Goal: Task Accomplishment & Management: Manage account settings

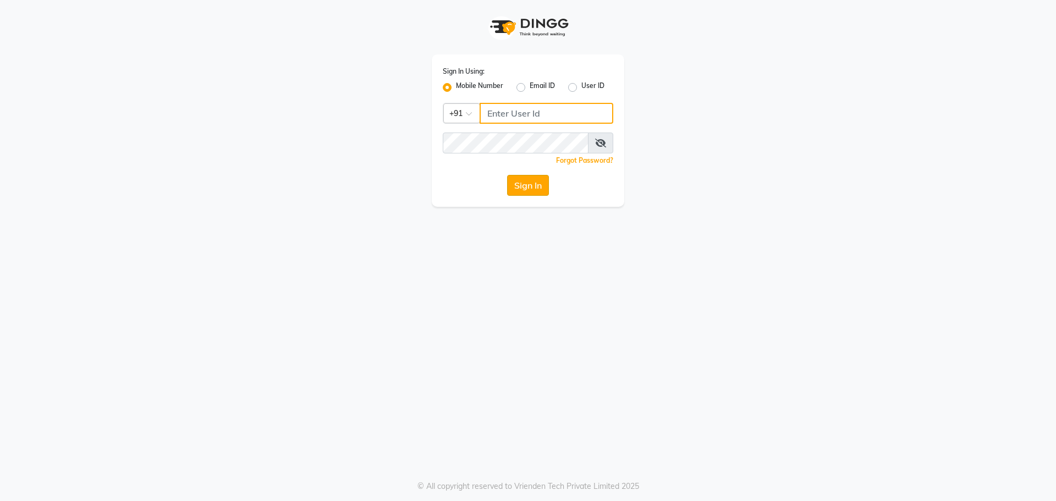
type input "9041009111"
click at [532, 187] on button "Sign In" at bounding box center [528, 185] width 42 height 21
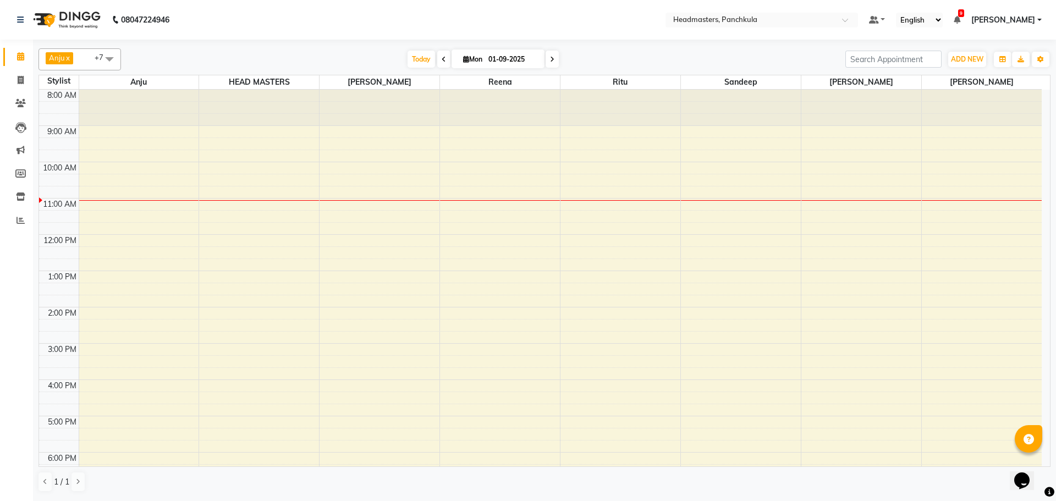
click at [456, 206] on div "8:00 AM 9:00 AM 10:00 AM 11:00 AM 12:00 PM 1:00 PM 2:00 PM 3:00 PM 4:00 PM 5:00…" at bounding box center [540, 326] width 1003 height 472
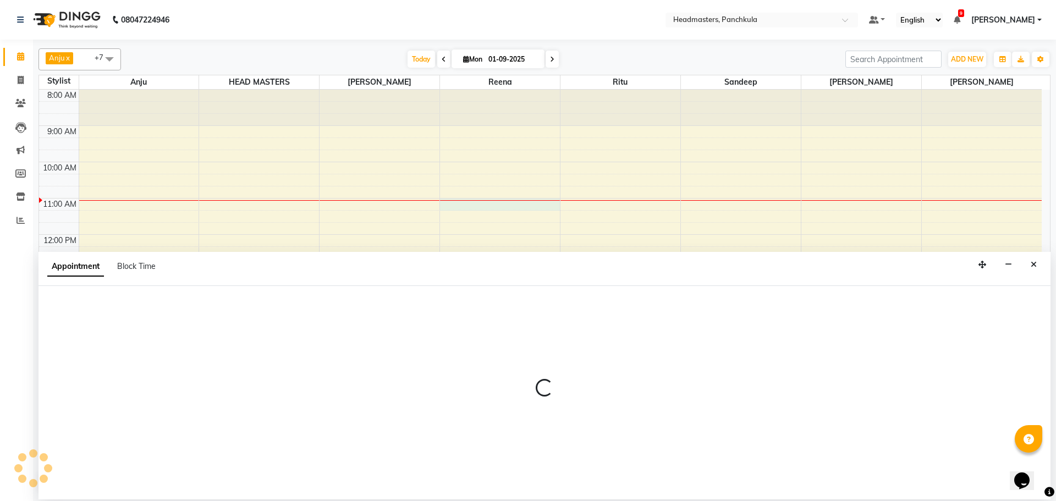
select select "64261"
select select "tentative"
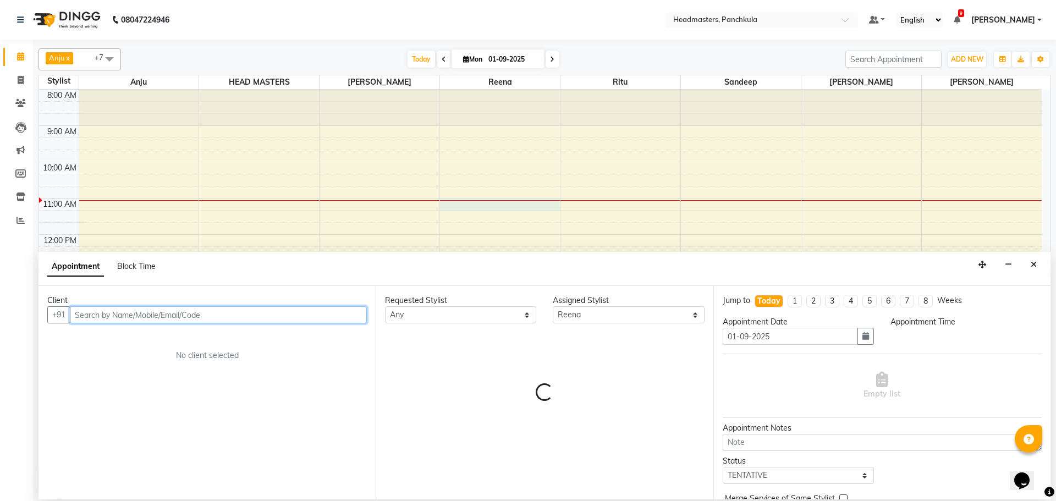
select select "660"
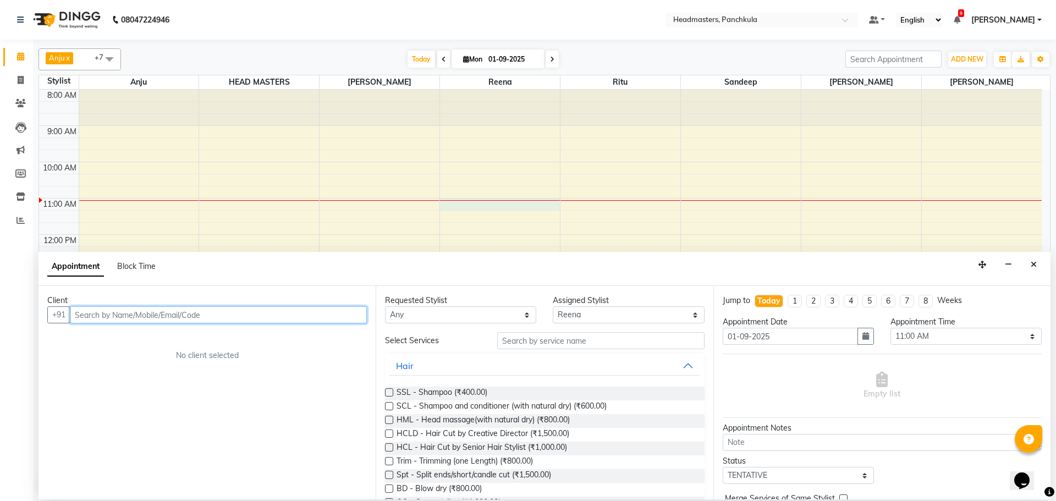
drag, startPoint x: 84, startPoint y: 311, endPoint x: 90, endPoint y: 303, distance: 10.2
click at [89, 307] on input "text" at bounding box center [218, 314] width 297 height 17
type input "9958606093"
click at [343, 315] on span "Add Client" at bounding box center [344, 315] width 37 height 10
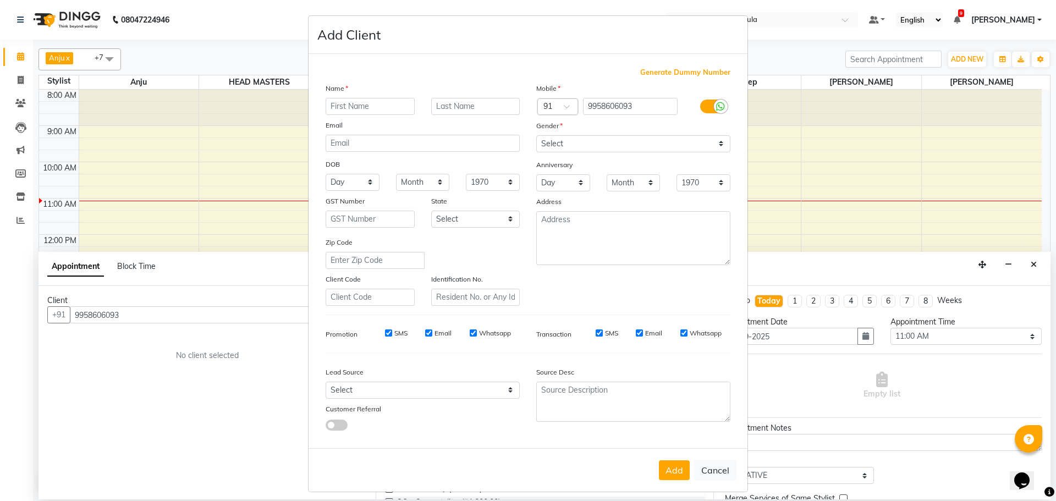
click at [338, 108] on input "text" at bounding box center [370, 106] width 89 height 17
type input "prem"
click at [627, 141] on select "Select [DEMOGRAPHIC_DATA] [DEMOGRAPHIC_DATA] Other Prefer Not To Say" at bounding box center [634, 143] width 194 height 17
select select "[DEMOGRAPHIC_DATA]"
click at [537, 135] on select "Select [DEMOGRAPHIC_DATA] [DEMOGRAPHIC_DATA] Other Prefer Not To Say" at bounding box center [634, 143] width 194 height 17
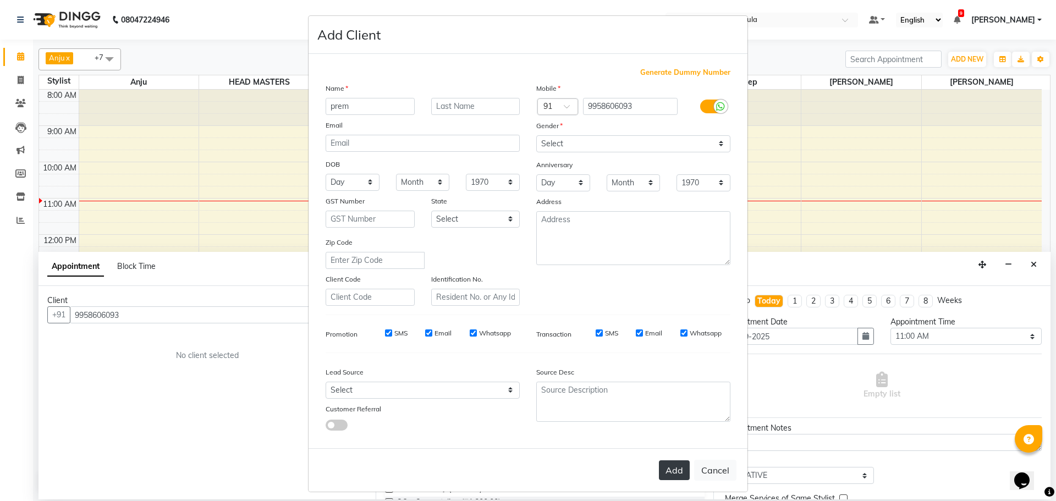
click at [666, 474] on button "Add" at bounding box center [674, 471] width 31 height 20
select select
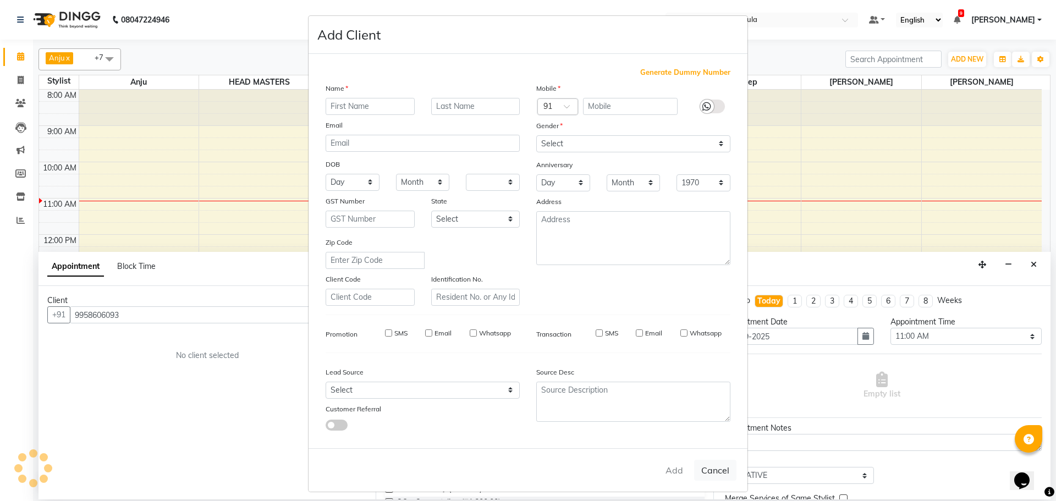
select select
checkbox input "false"
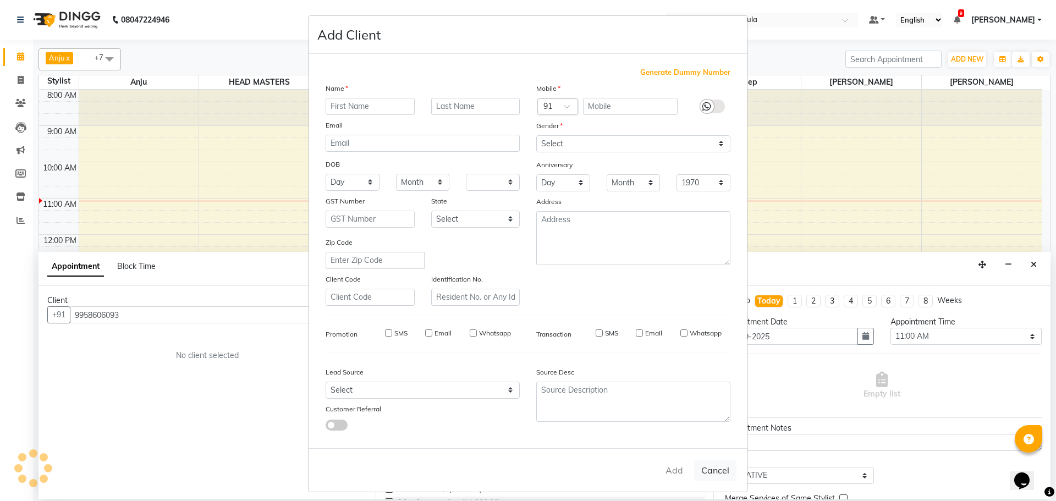
checkbox input "false"
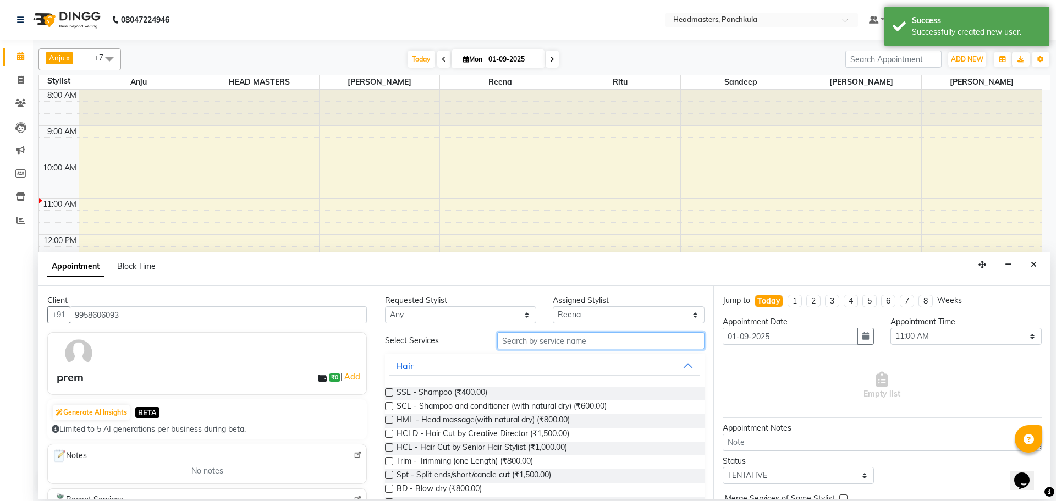
click at [515, 339] on input "text" at bounding box center [600, 340] width 207 height 17
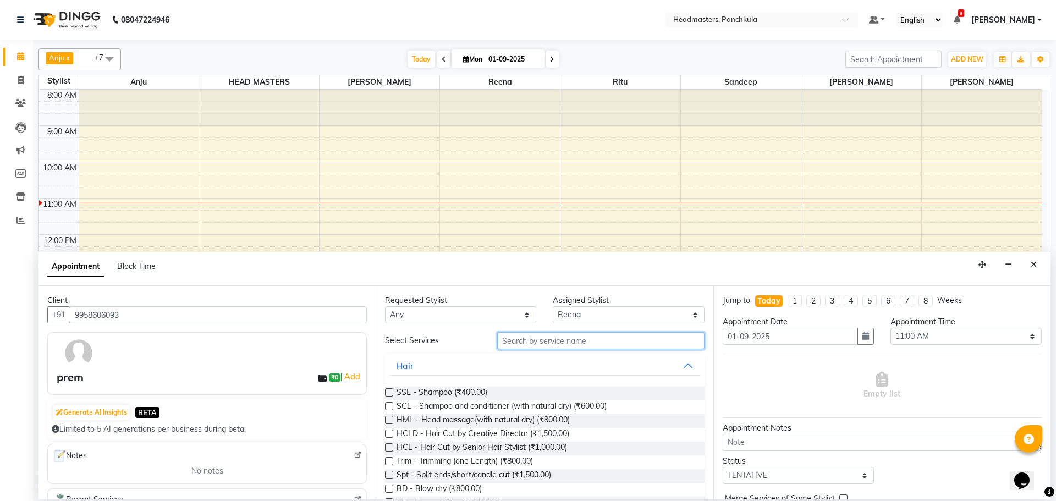
click at [540, 342] on input "text" at bounding box center [600, 340] width 207 height 17
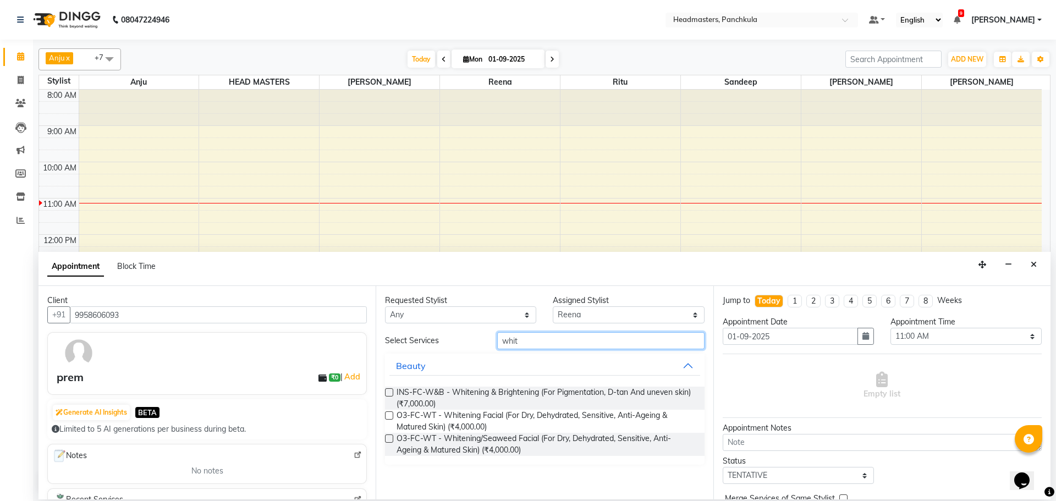
type input "whit"
click at [390, 395] on label at bounding box center [389, 392] width 8 height 8
click at [390, 395] on input "checkbox" at bounding box center [388, 393] width 7 height 7
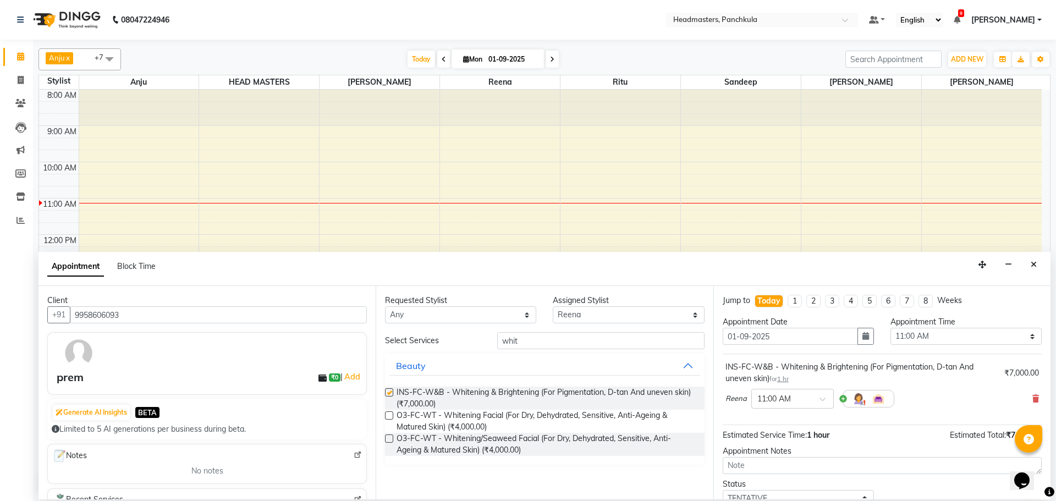
checkbox input "false"
click at [1041, 265] on button "Close" at bounding box center [1034, 264] width 16 height 17
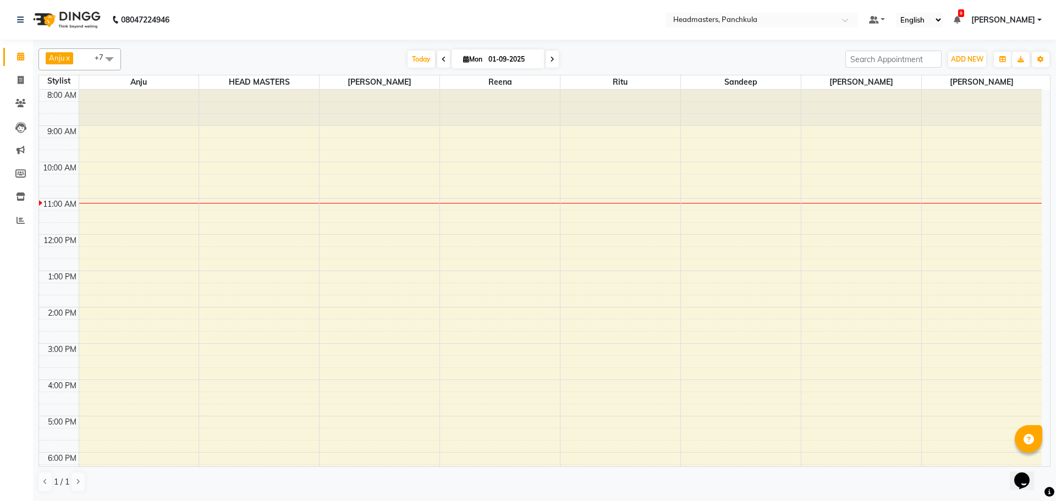
click at [477, 274] on div "8:00 AM 9:00 AM 10:00 AM 11:00 AM 12:00 PM 1:00 PM 2:00 PM 3:00 PM 4:00 PM 5:00…" at bounding box center [540, 326] width 1003 height 472
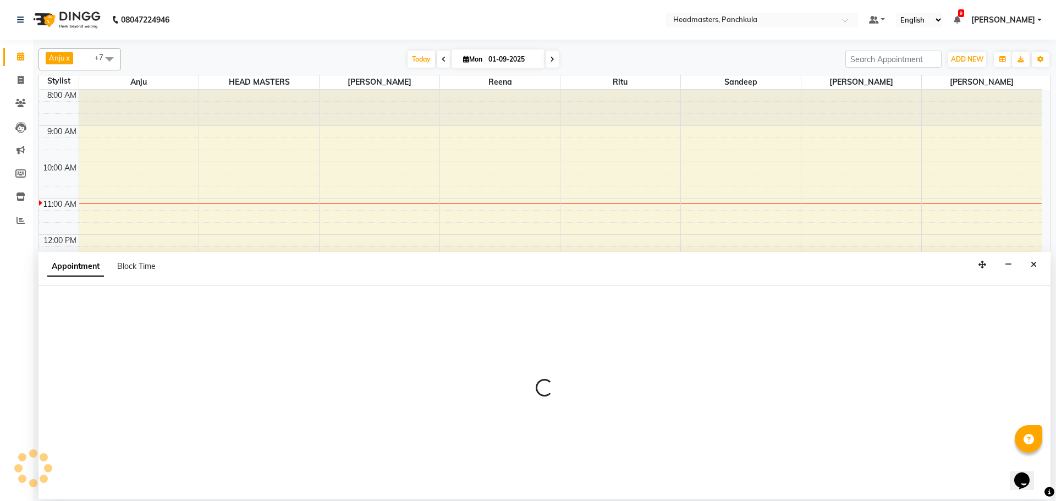
select select "64261"
select select "tentative"
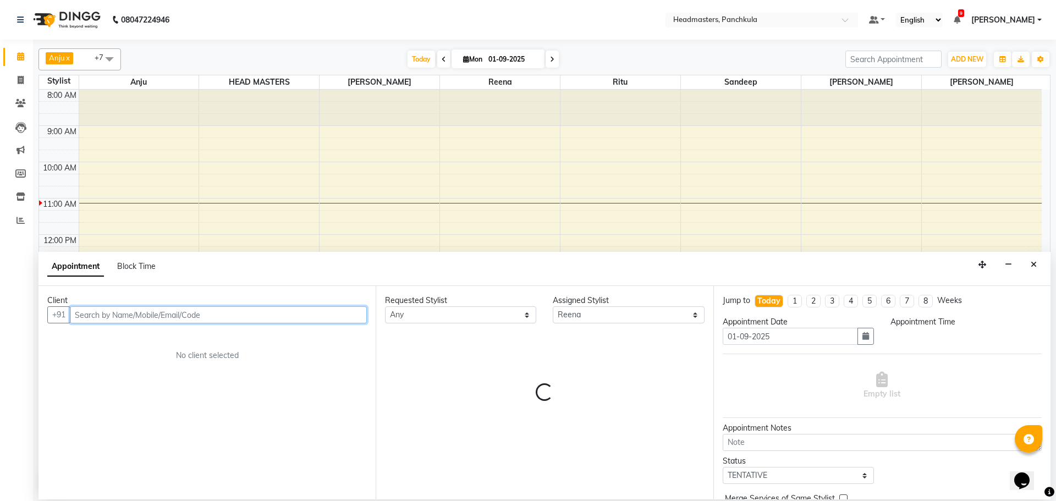
select select "780"
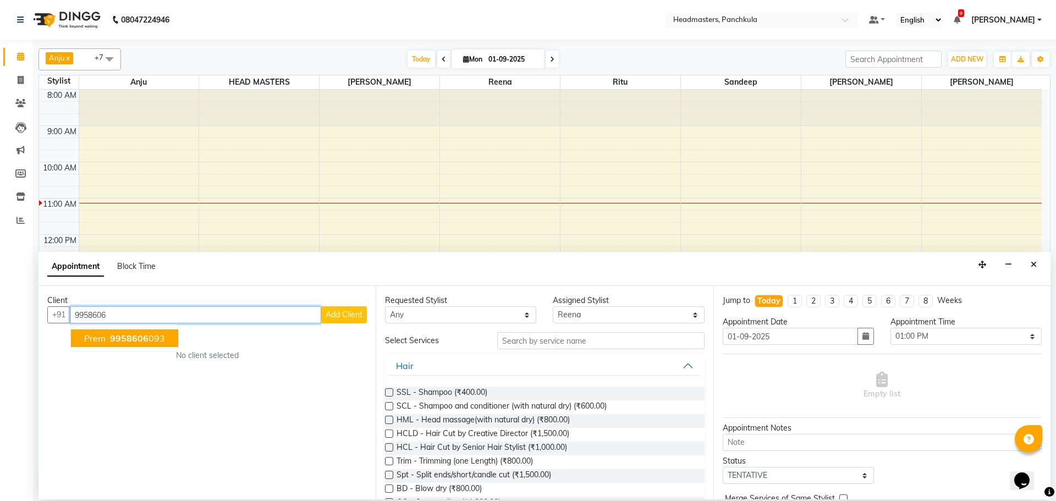
drag, startPoint x: 129, startPoint y: 337, endPoint x: 98, endPoint y: 344, distance: 31.1
click at [126, 341] on span "9958606" at bounding box center [129, 338] width 39 height 11
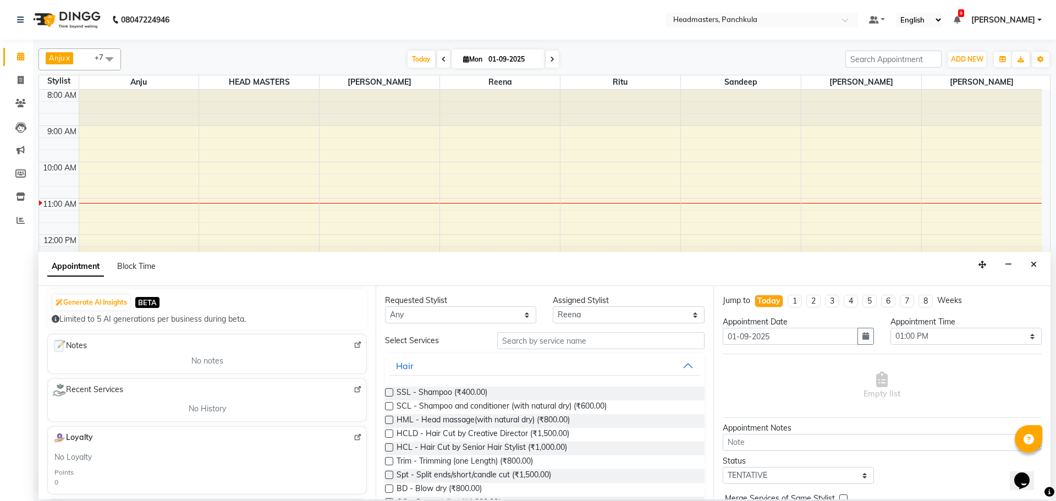
scroll to position [55, 0]
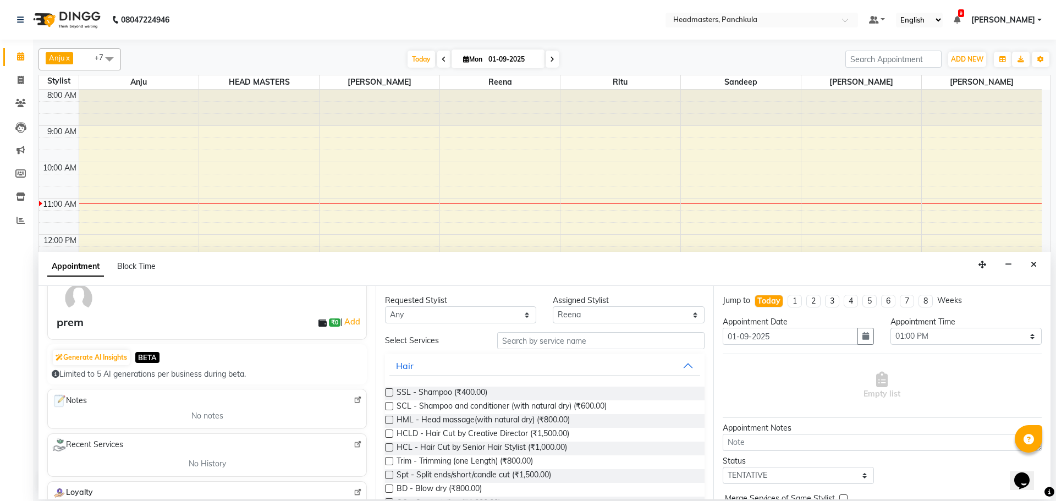
type input "9958606093"
click at [344, 396] on div "Notes" at bounding box center [207, 401] width 310 height 14
click at [90, 304] on img at bounding box center [79, 298] width 32 height 32
click at [80, 297] on img at bounding box center [79, 298] width 32 height 32
click at [354, 398] on img at bounding box center [358, 400] width 8 height 8
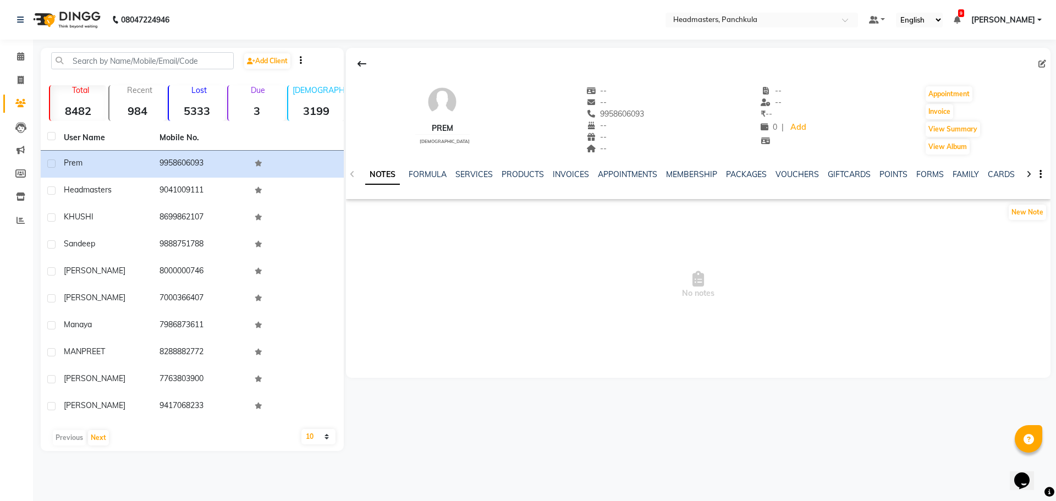
click at [433, 117] on img at bounding box center [442, 101] width 33 height 33
click at [1042, 62] on icon at bounding box center [1043, 64] width 8 height 8
select select "[DEMOGRAPHIC_DATA]"
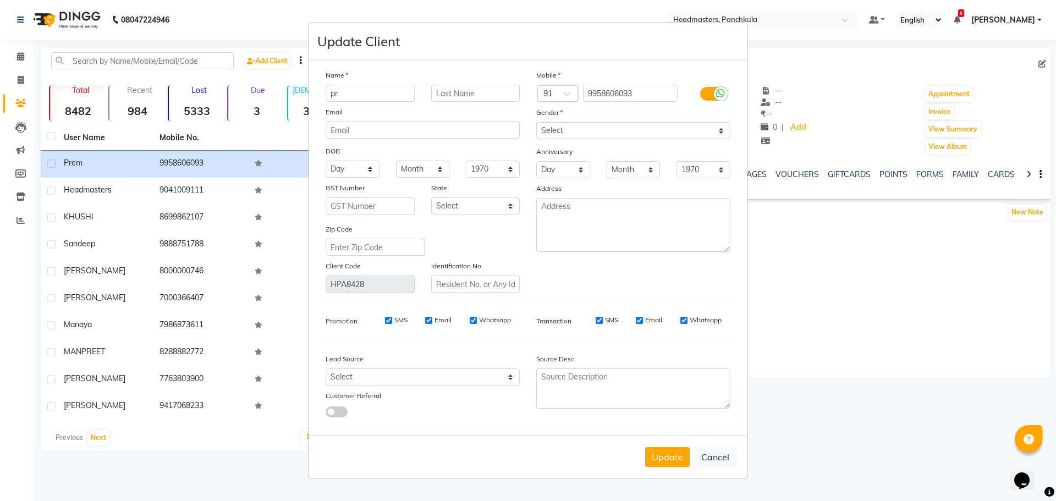
type input "p"
type input "[PERSON_NAME]"
click at [666, 455] on button "Update" at bounding box center [667, 457] width 45 height 20
select select
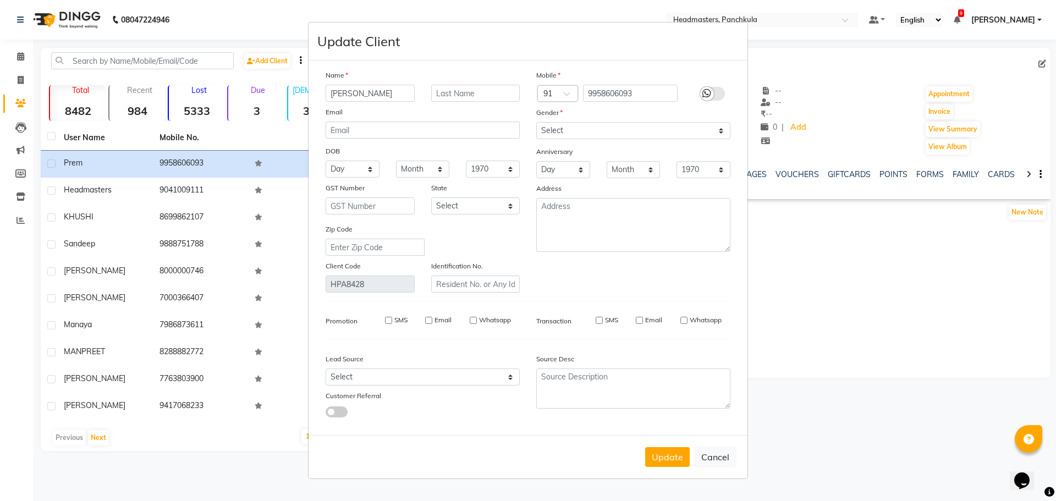
select select
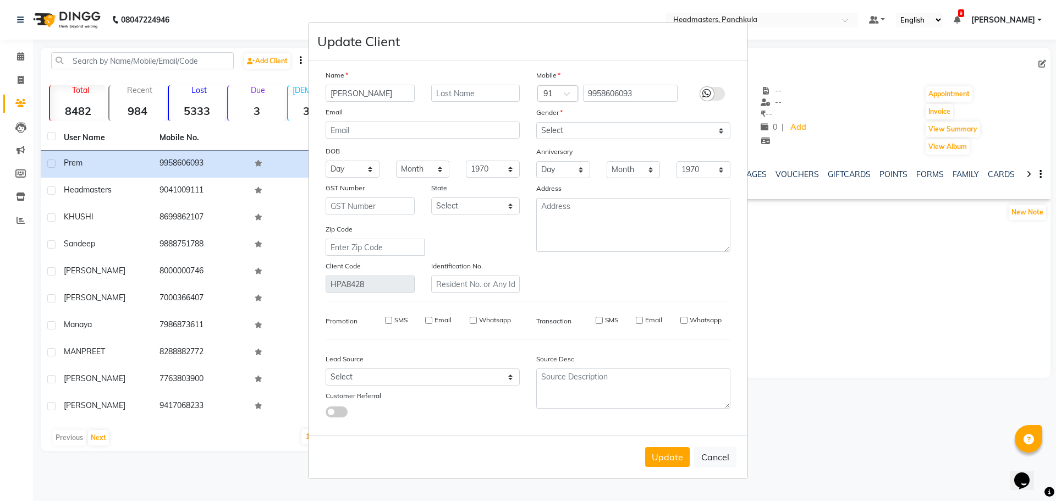
checkbox input "false"
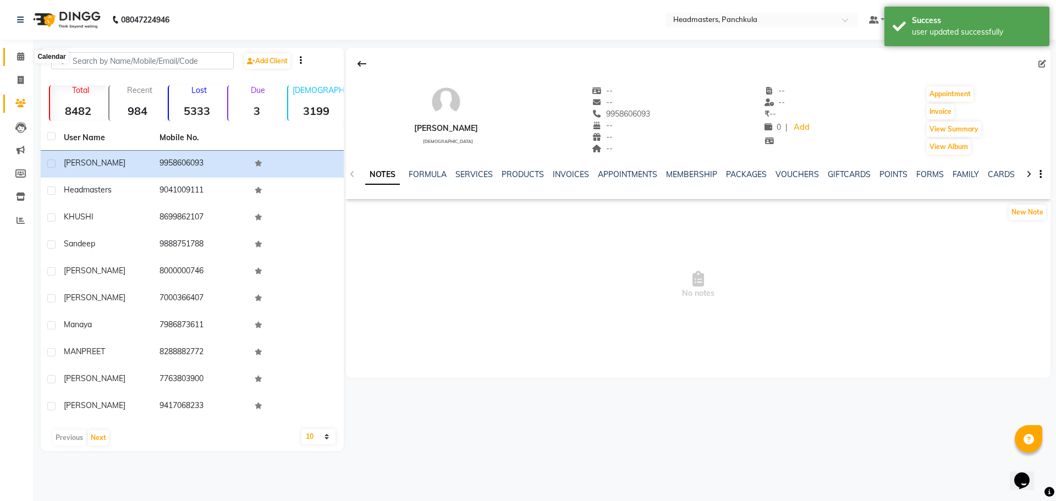
click at [18, 59] on icon at bounding box center [20, 56] width 7 height 8
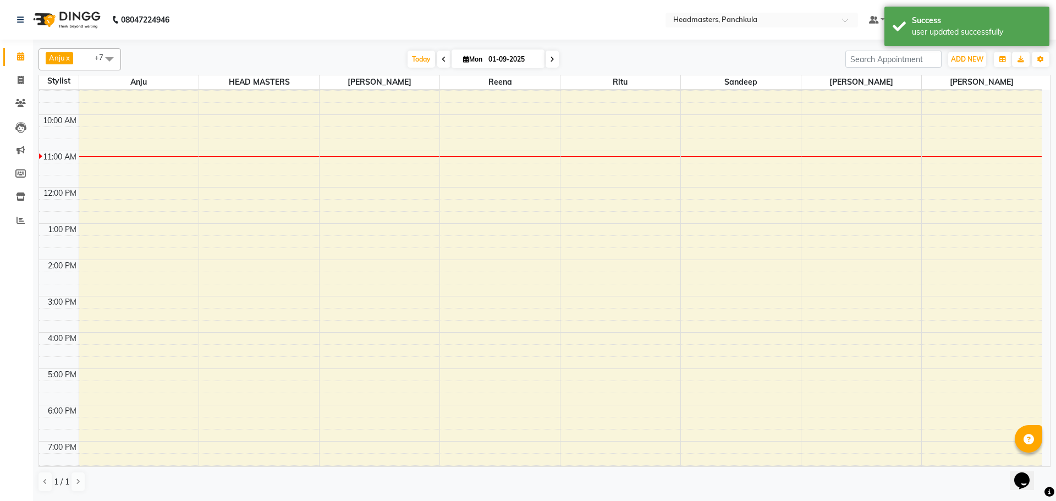
scroll to position [95, 0]
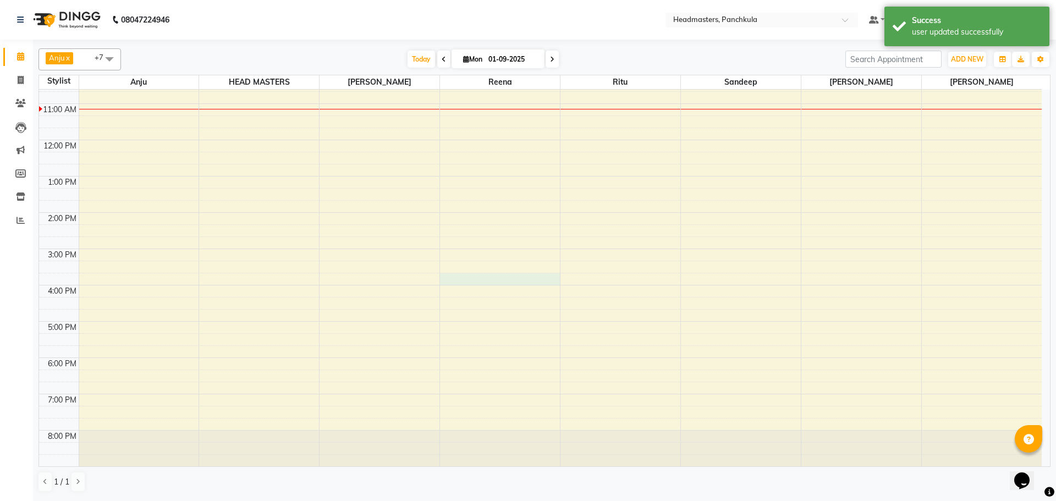
click at [479, 280] on div "8:00 AM 9:00 AM 10:00 AM 11:00 AM 12:00 PM 1:00 PM 2:00 PM 3:00 PM 4:00 PM 5:00…" at bounding box center [540, 231] width 1003 height 472
select select "64261"
select select "tentative"
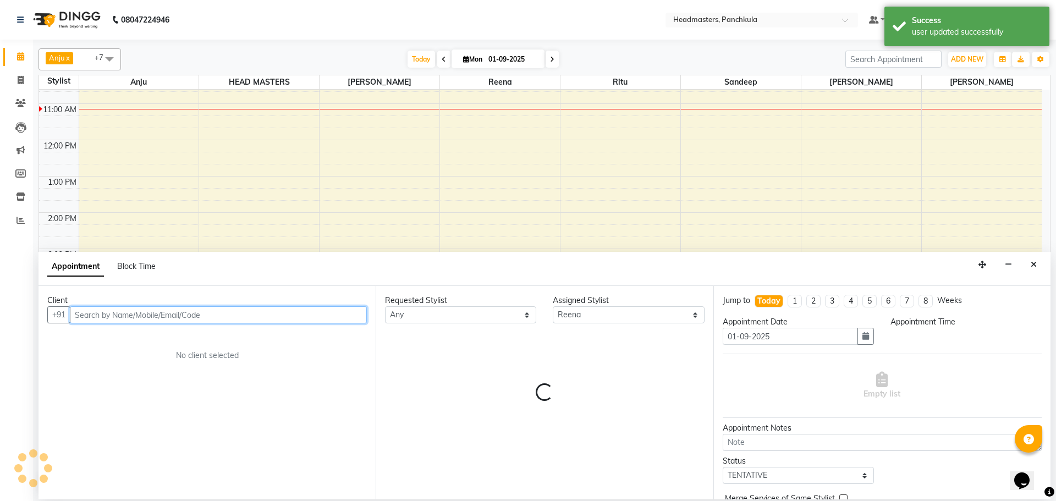
select select "945"
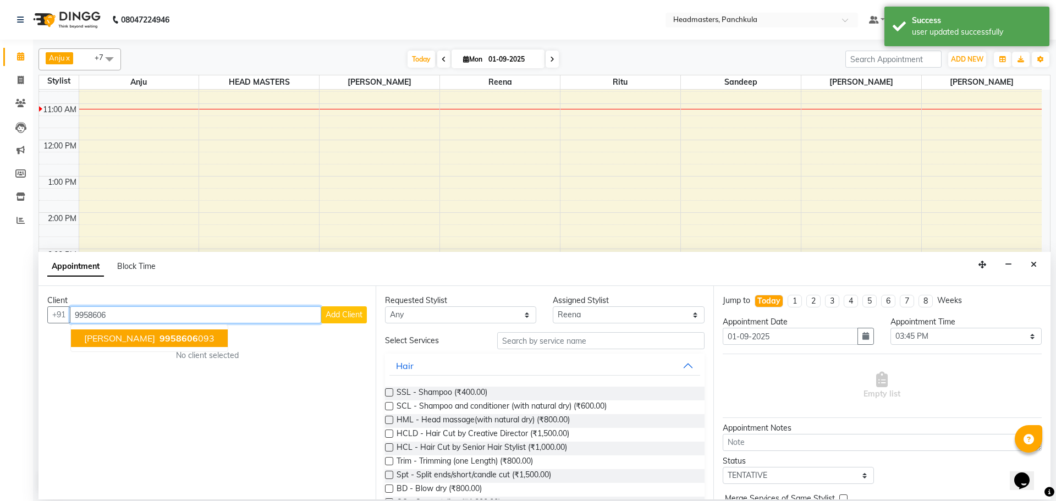
click at [122, 344] on button "amit 9958606 093" at bounding box center [149, 339] width 157 height 18
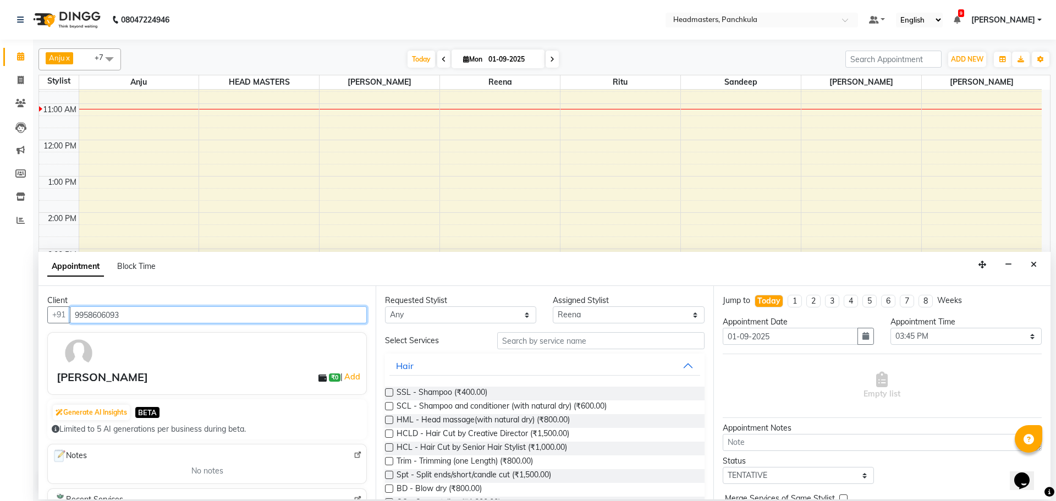
type input "9958606093"
click at [551, 337] on input "text" at bounding box center [600, 340] width 207 height 17
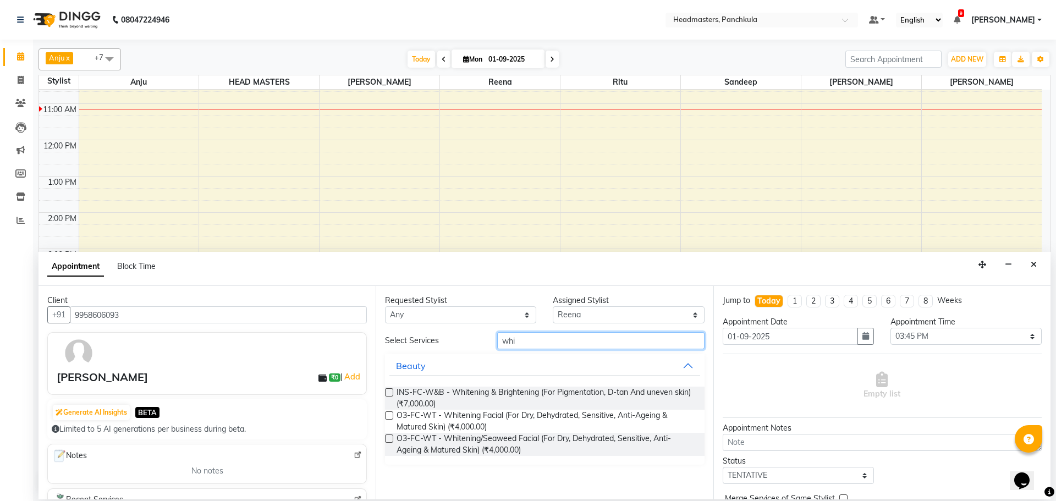
type input "whi"
click at [393, 394] on label at bounding box center [389, 392] width 8 height 8
click at [392, 394] on input "checkbox" at bounding box center [388, 393] width 7 height 7
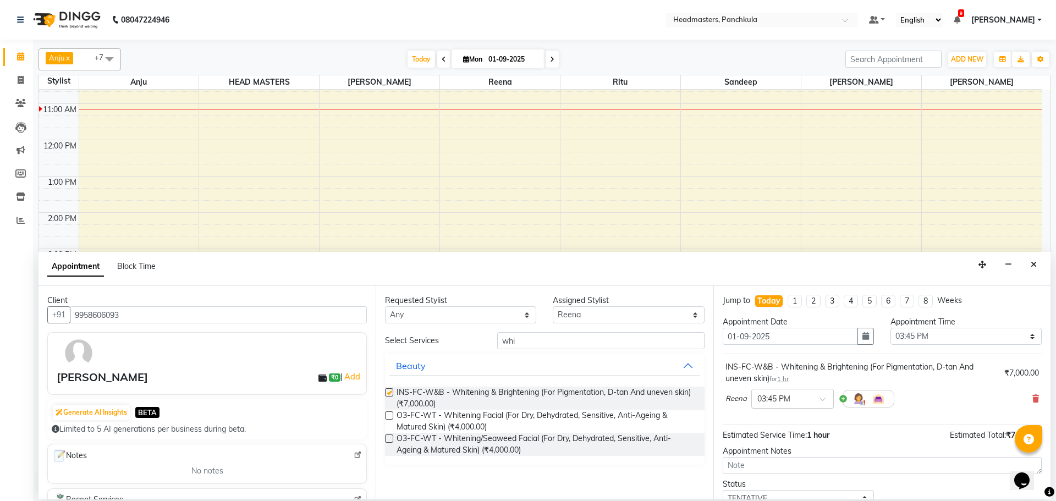
checkbox input "false"
click at [894, 348] on div "Appointment Time Select 09:00 AM 09:15 AM 09:30 AM 09:45 AM 10:00 AM 10:15 AM 1…" at bounding box center [967, 334] width 168 height 37
click at [925, 327] on div "Appointment Time" at bounding box center [966, 322] width 151 height 12
click at [927, 341] on select "Select 09:00 AM 09:15 AM 09:30 AM 09:45 AM 10:00 AM 10:15 AM 10:30 AM 10:45 AM …" at bounding box center [966, 336] width 151 height 17
select select "675"
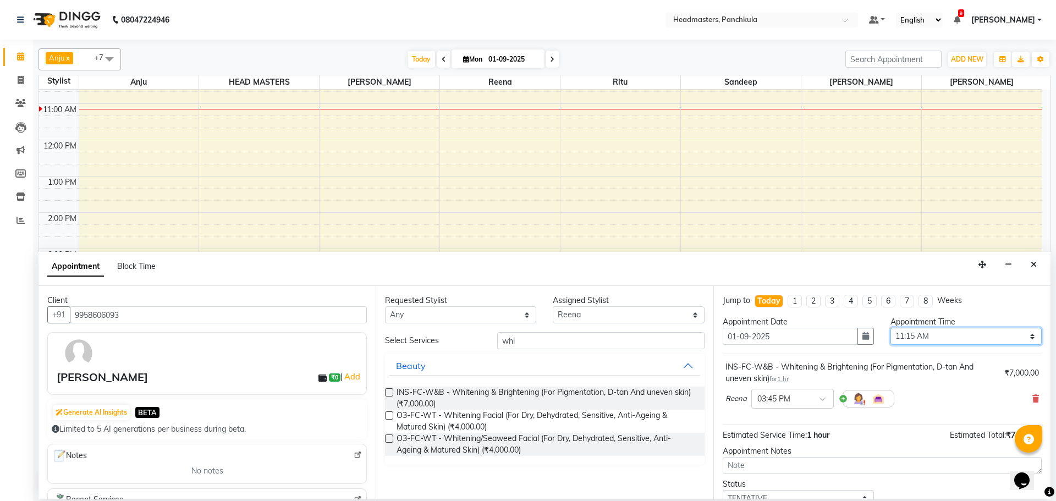
click at [891, 328] on select "Select 09:00 AM 09:15 AM 09:30 AM 09:45 AM 10:00 AM 10:15 AM 10:30 AM 10:45 AM …" at bounding box center [966, 336] width 151 height 17
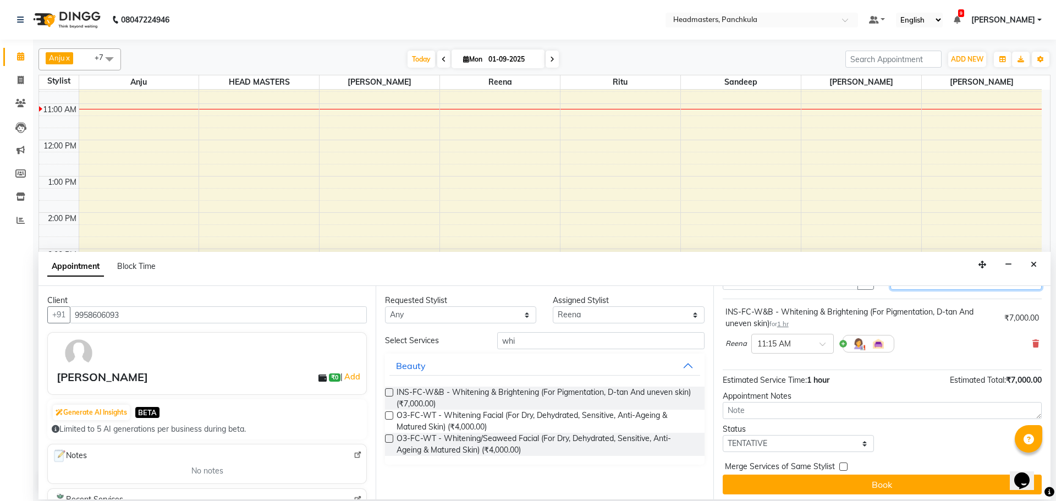
scroll to position [59, 0]
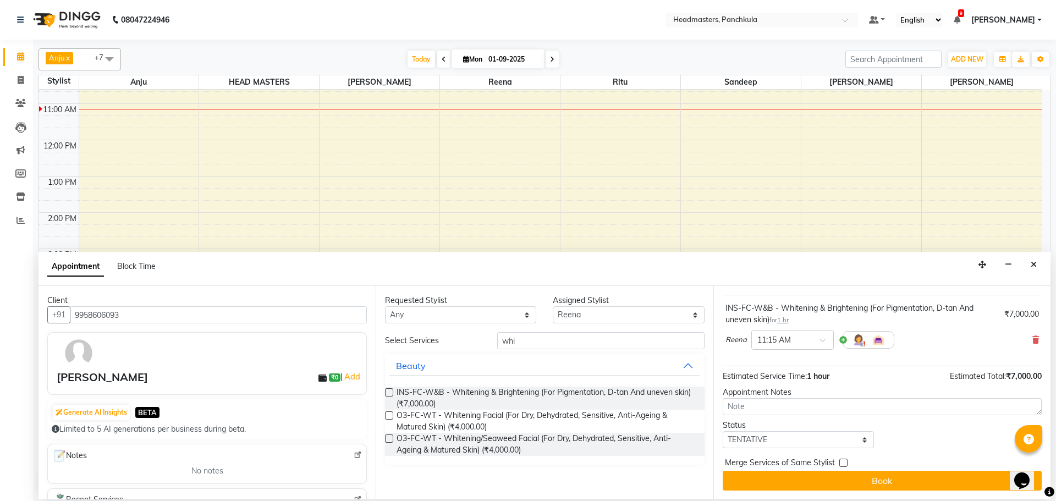
click at [872, 481] on button "Book" at bounding box center [882, 481] width 319 height 20
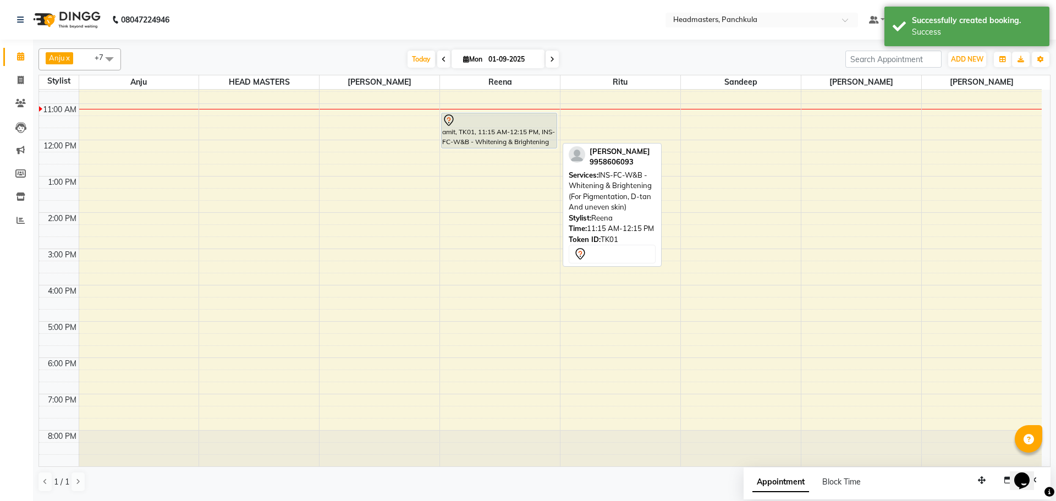
click at [466, 130] on div "amit, TK01, 11:15 AM-12:15 PM, INS-FC-W&B - Whitening & Brightening (For Pigmen…" at bounding box center [499, 130] width 114 height 35
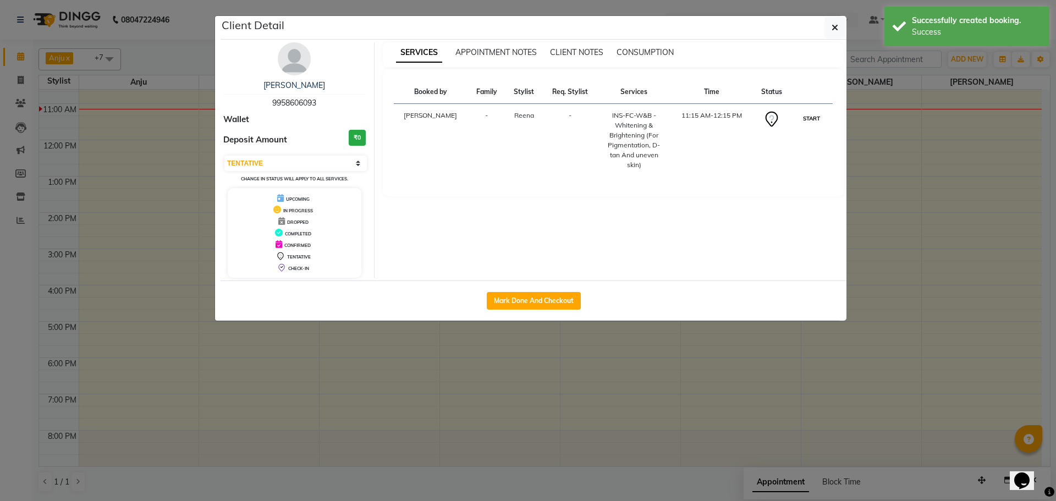
click at [805, 119] on button "START" at bounding box center [812, 119] width 23 height 14
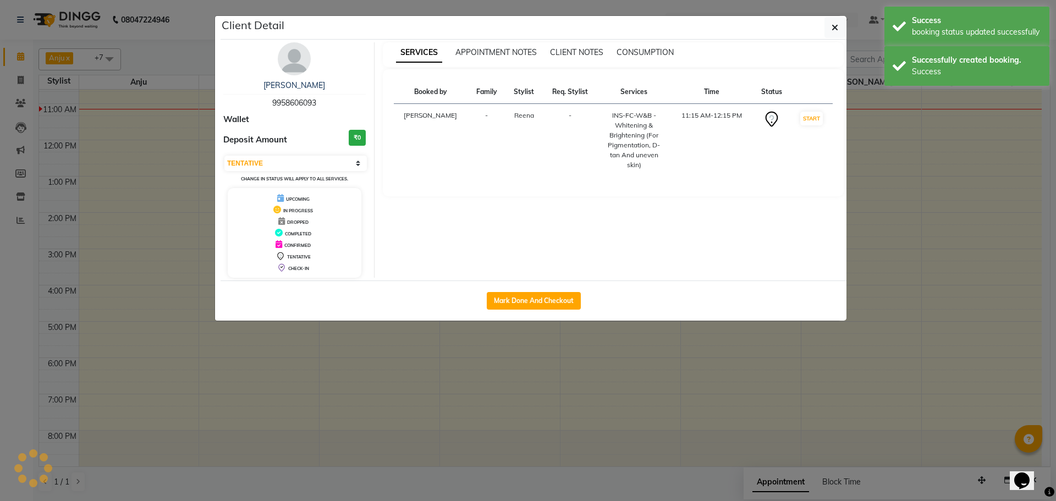
select select "1"
click at [823, 27] on div "Client Detail" at bounding box center [534, 28] width 626 height 24
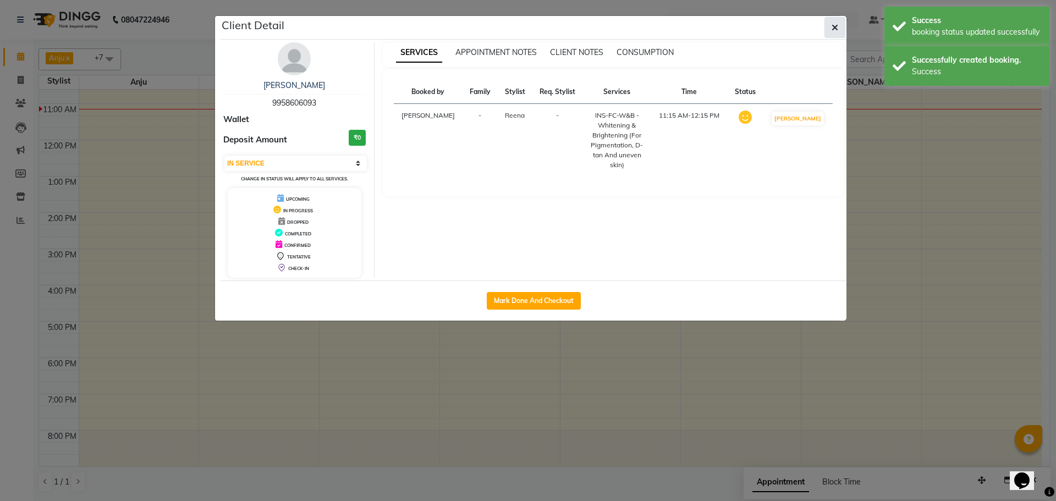
click at [836, 27] on icon "button" at bounding box center [835, 27] width 7 height 9
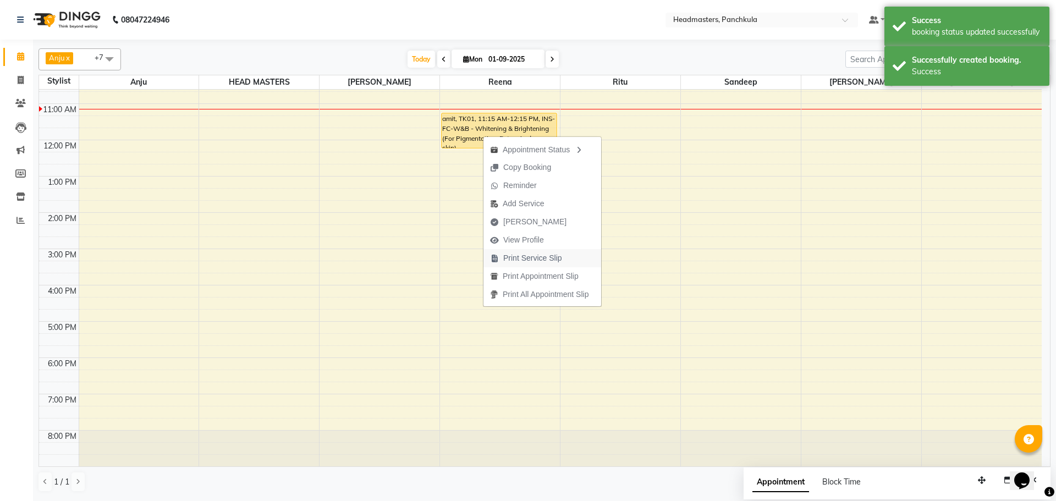
click at [533, 259] on span "Print Service Slip" at bounding box center [532, 259] width 59 height 12
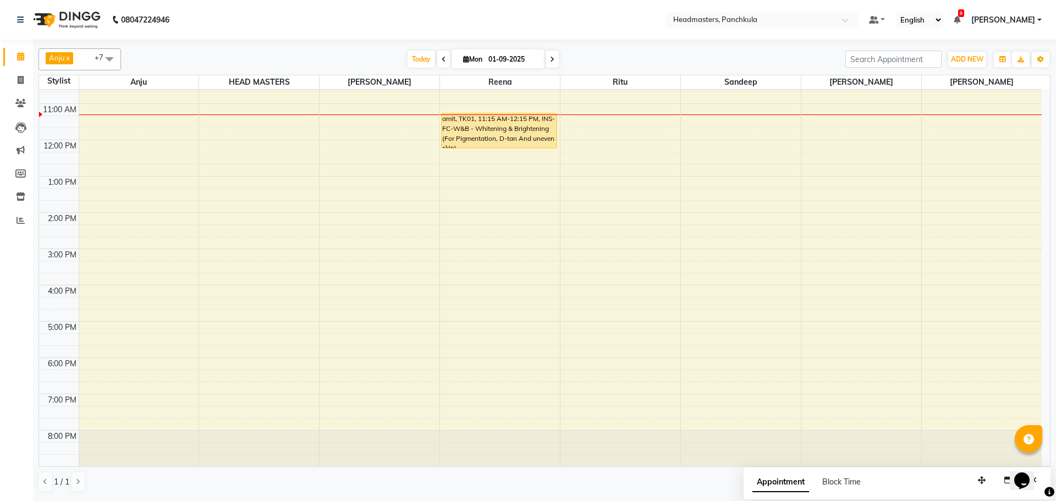
click at [103, 58] on span at bounding box center [109, 58] width 22 height 21
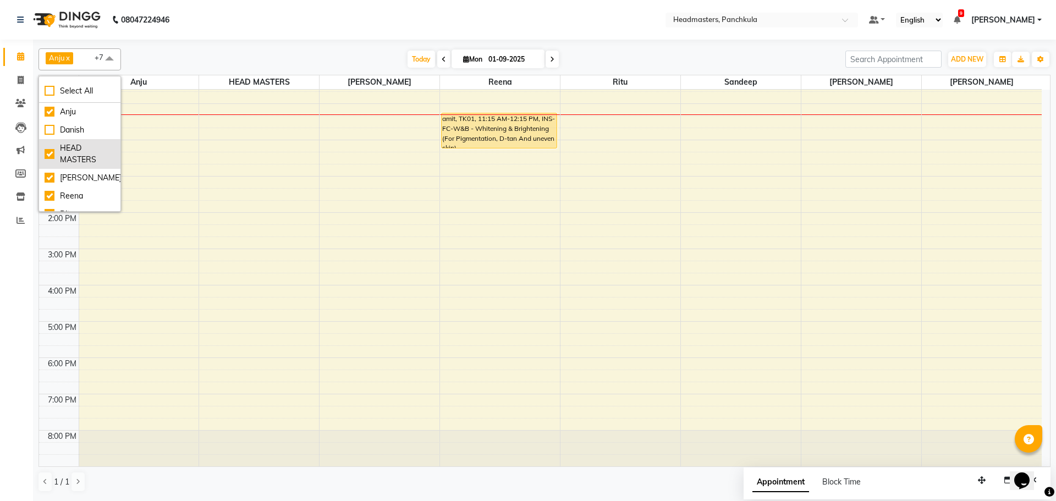
click at [53, 155] on div "HEAD MASTERS" at bounding box center [80, 154] width 70 height 23
checkbox input "false"
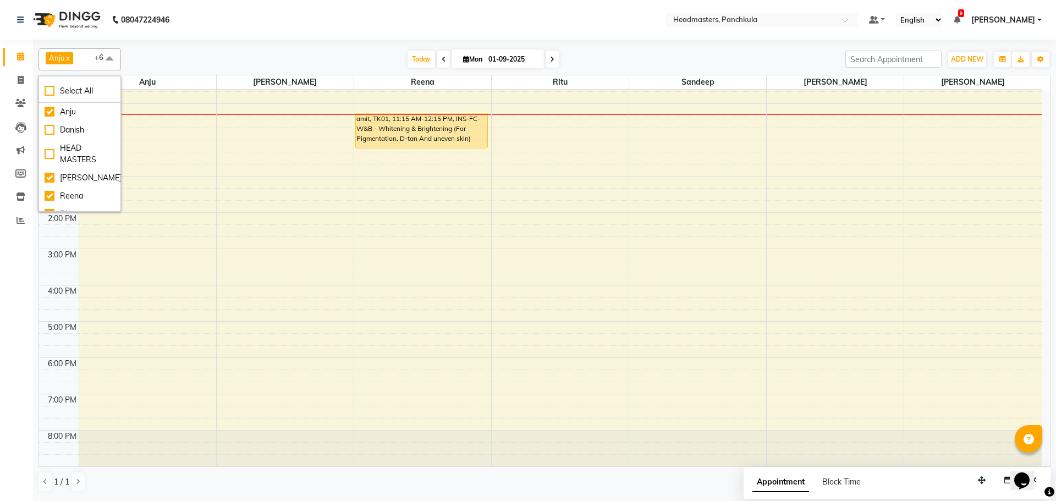
click at [429, 479] on div "1 / 1" at bounding box center [545, 482] width 1012 height 21
